Goal: Task Accomplishment & Management: Use online tool/utility

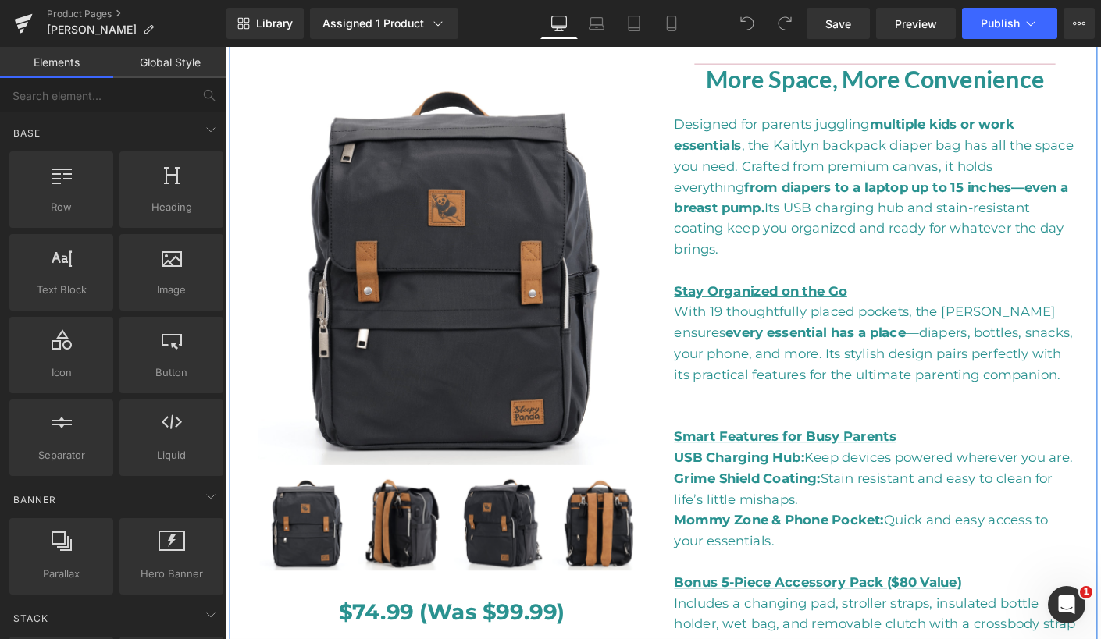
scroll to position [614, 0]
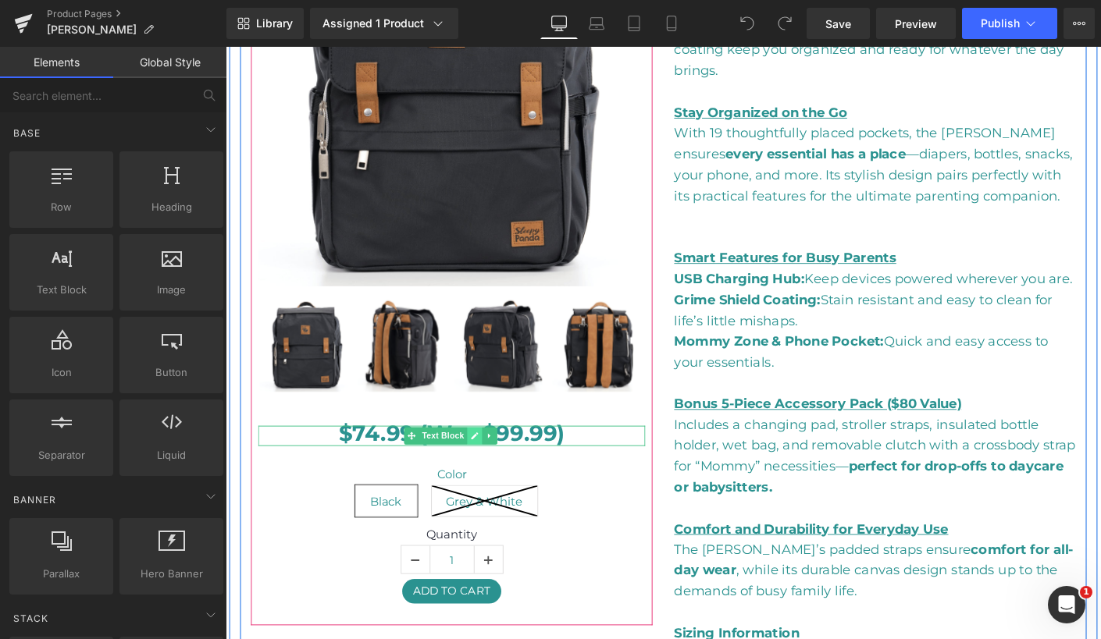
click at [490, 462] on icon at bounding box center [494, 466] width 9 height 9
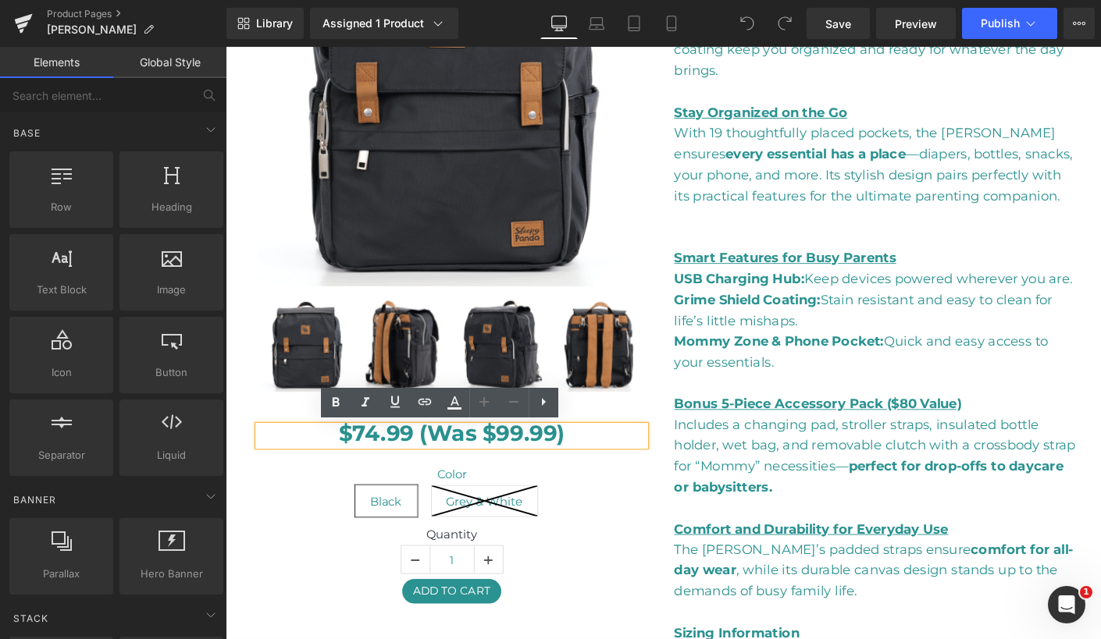
click at [500, 465] on b "$74.99 (Was $99.99)" at bounding box center [469, 464] width 244 height 29
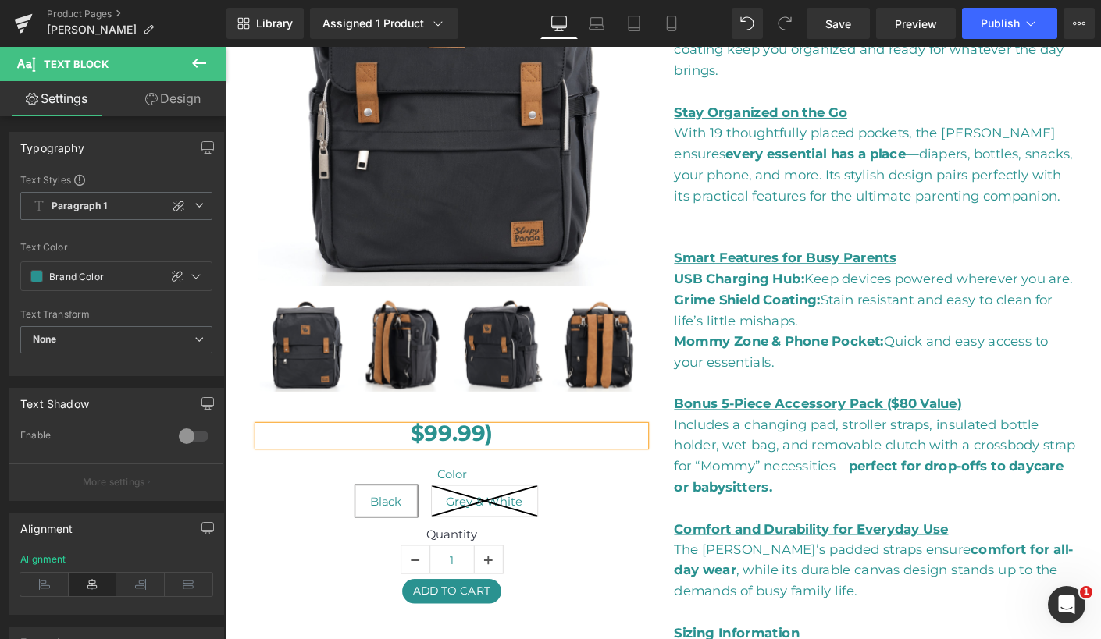
click at [511, 470] on p "$99.99)" at bounding box center [470, 467] width 418 height 22
click at [682, 428] on div "(P) Image ‹ ›" at bounding box center [469, 267] width 457 height 807
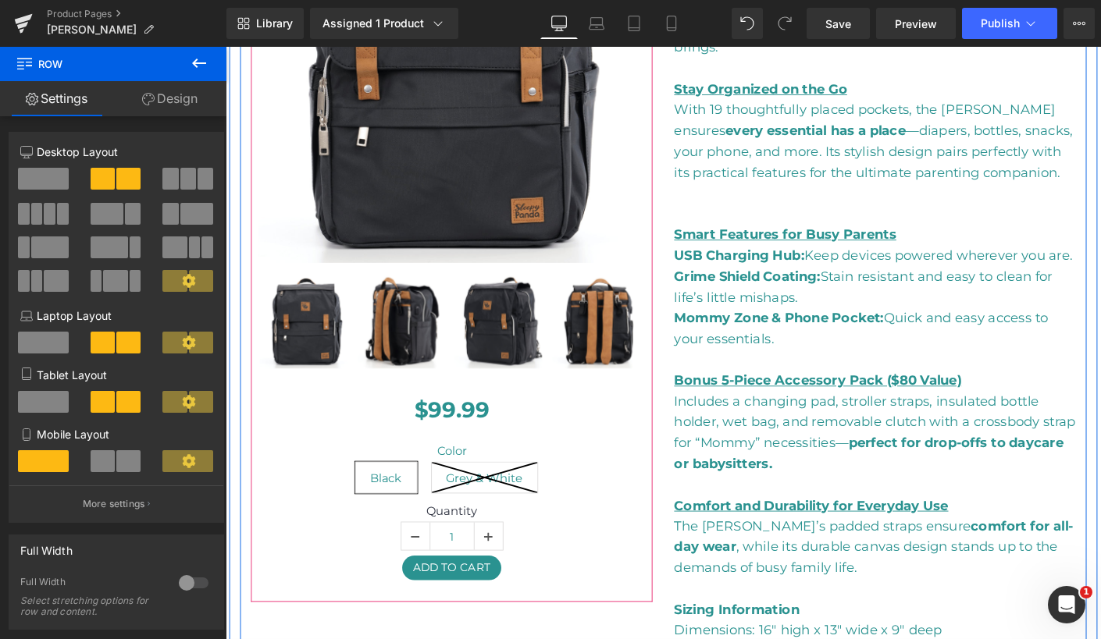
scroll to position [538, 0]
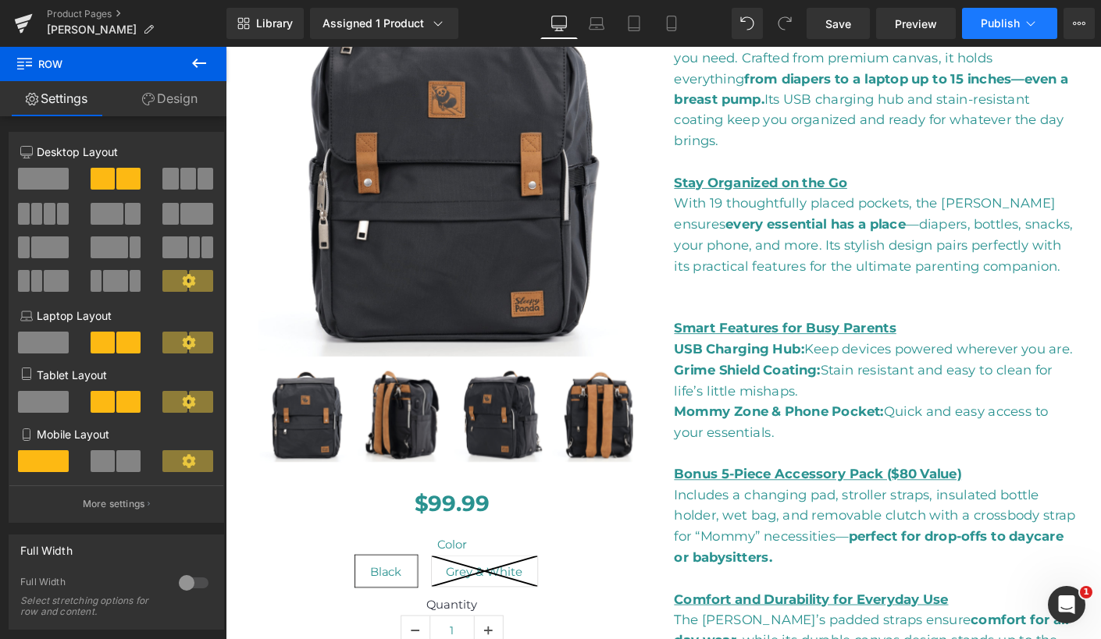
click at [1006, 21] on span "Publish" at bounding box center [1000, 23] width 39 height 12
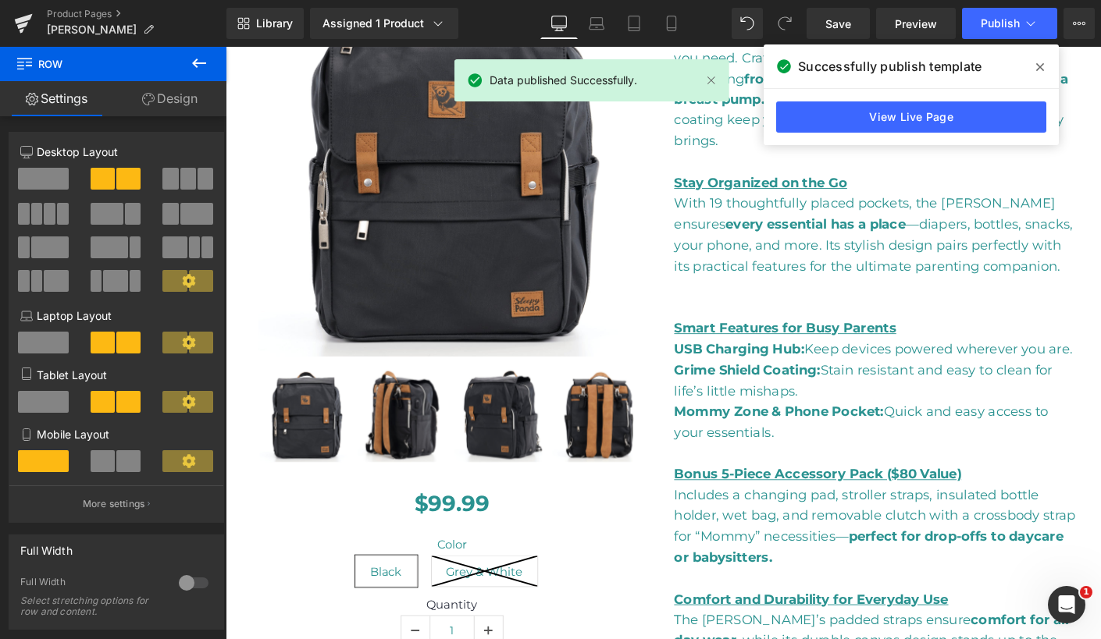
click at [0, 0] on icon at bounding box center [0, 0] width 0 height 0
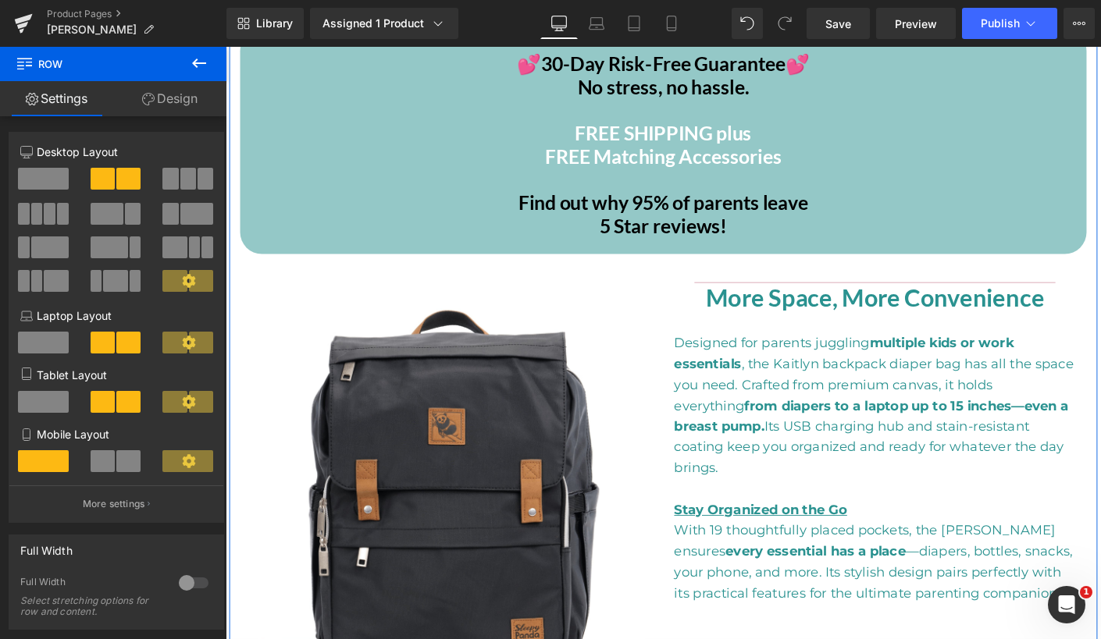
scroll to position [0, 0]
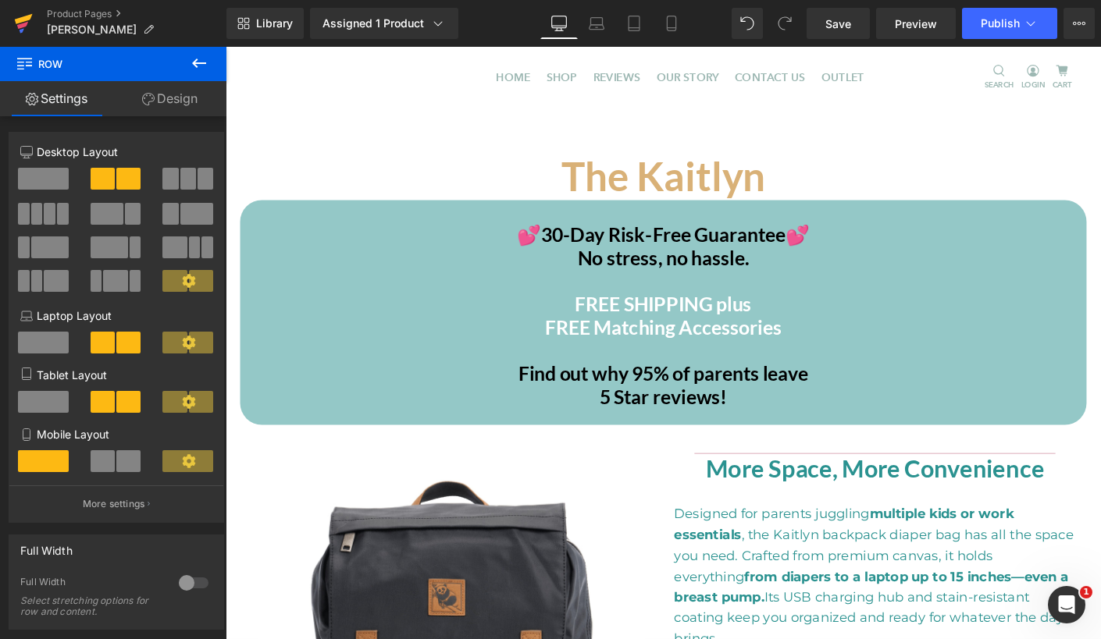
click at [26, 22] on icon at bounding box center [22, 25] width 11 height 7
